Goal: Transaction & Acquisition: Purchase product/service

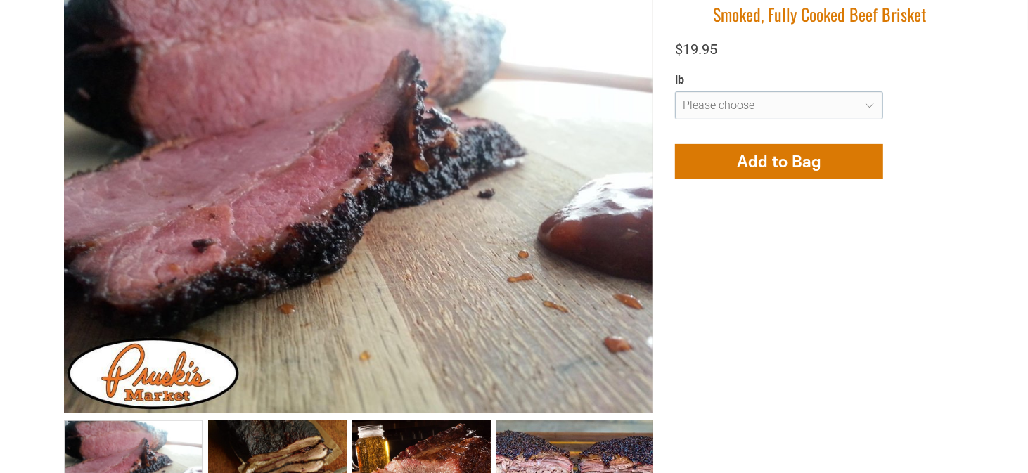
scroll to position [492, 0]
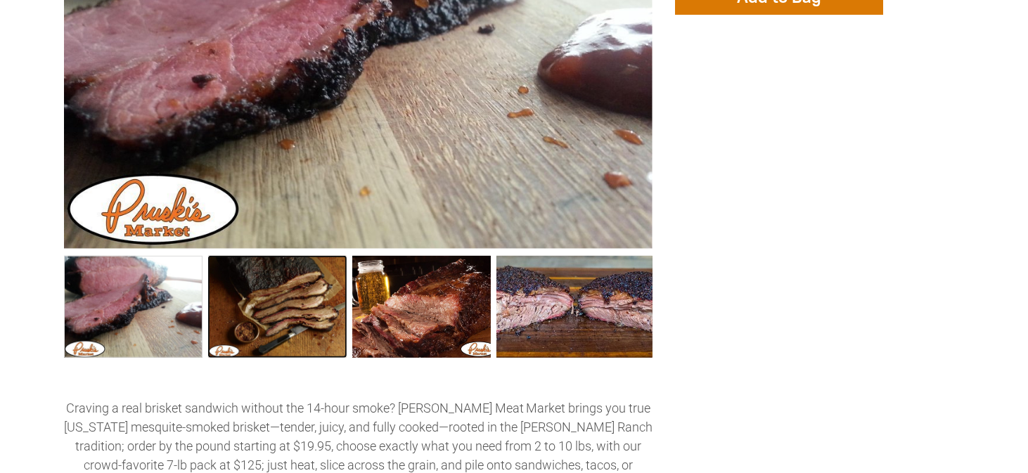
click at [293, 311] on link "Smoked, Fully Cooked Beef Brisket 1" at bounding box center [277, 307] width 139 height 103
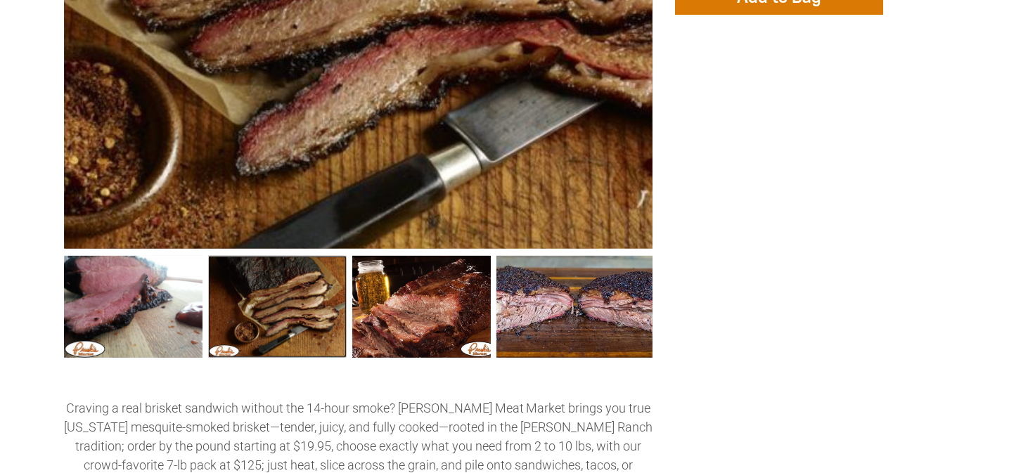
scroll to position [328, 0]
